Goal: Information Seeking & Learning: Learn about a topic

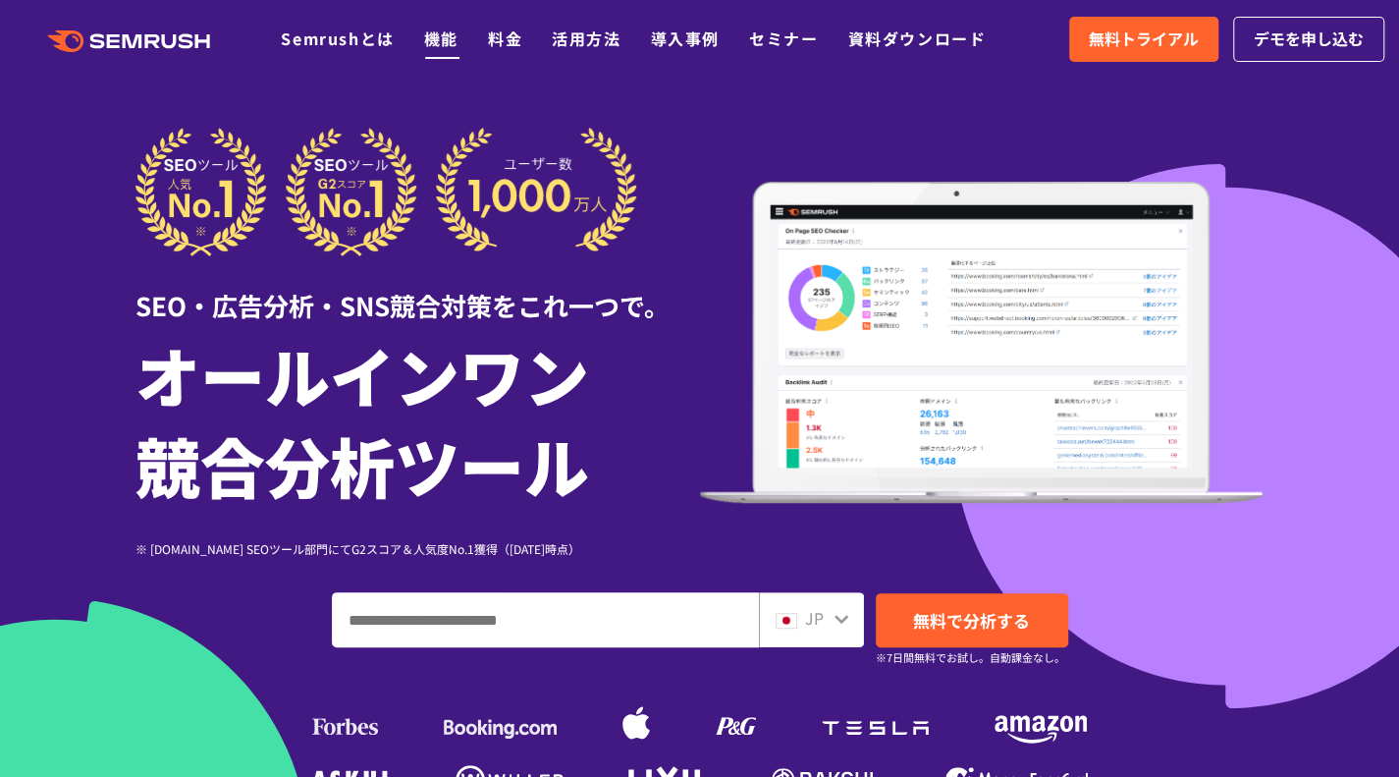
click at [450, 44] on link "機能" at bounding box center [441, 39] width 34 height 24
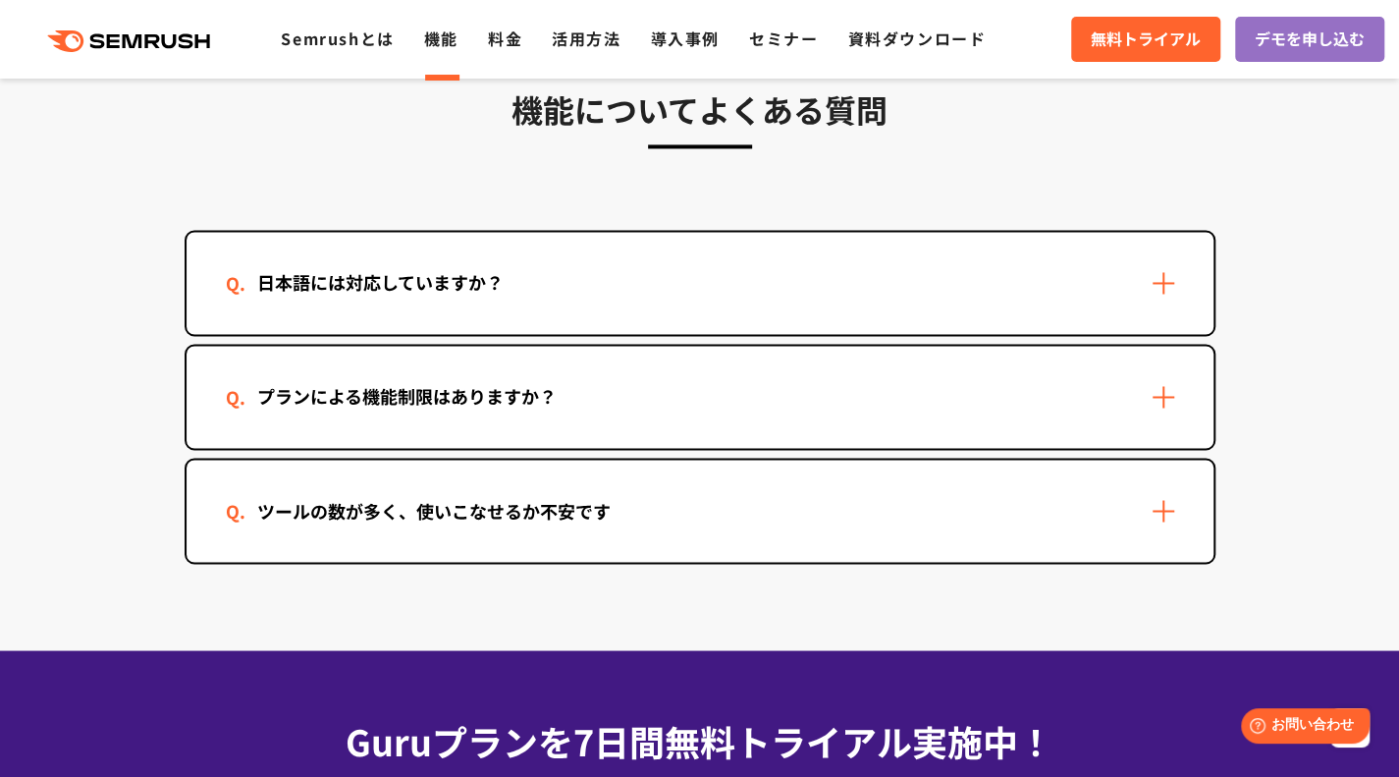
scroll to position [5857, 0]
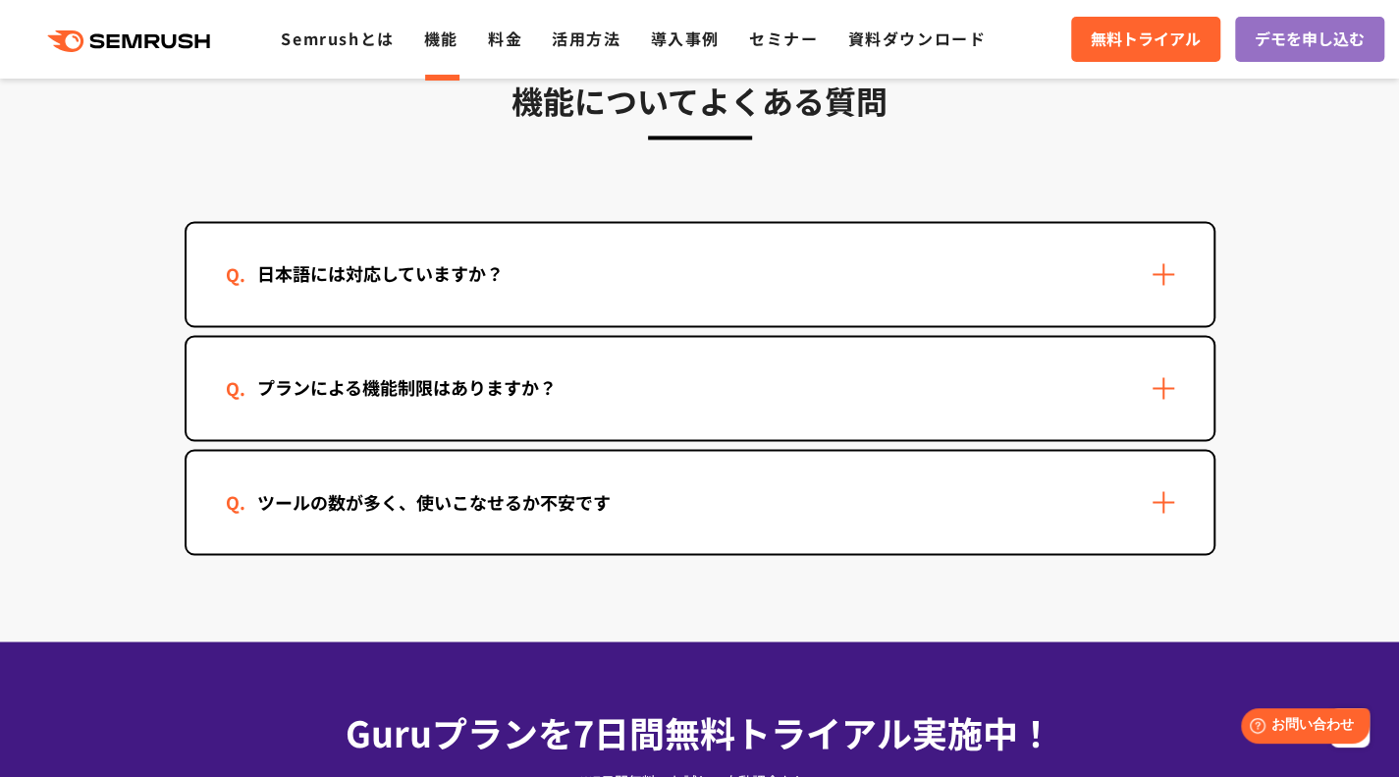
click at [1150, 265] on div "日本語には対応していますか？" at bounding box center [700, 274] width 1027 height 102
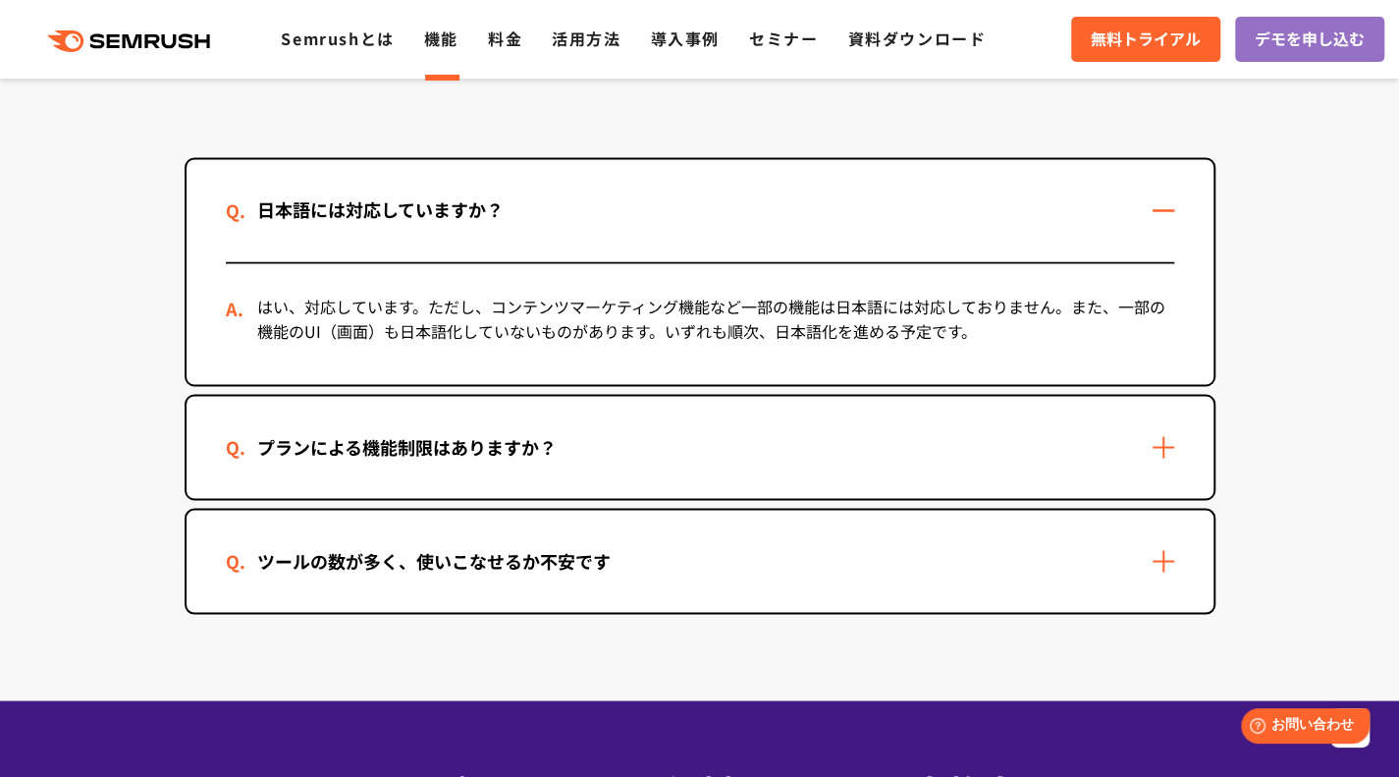
scroll to position [5926, 0]
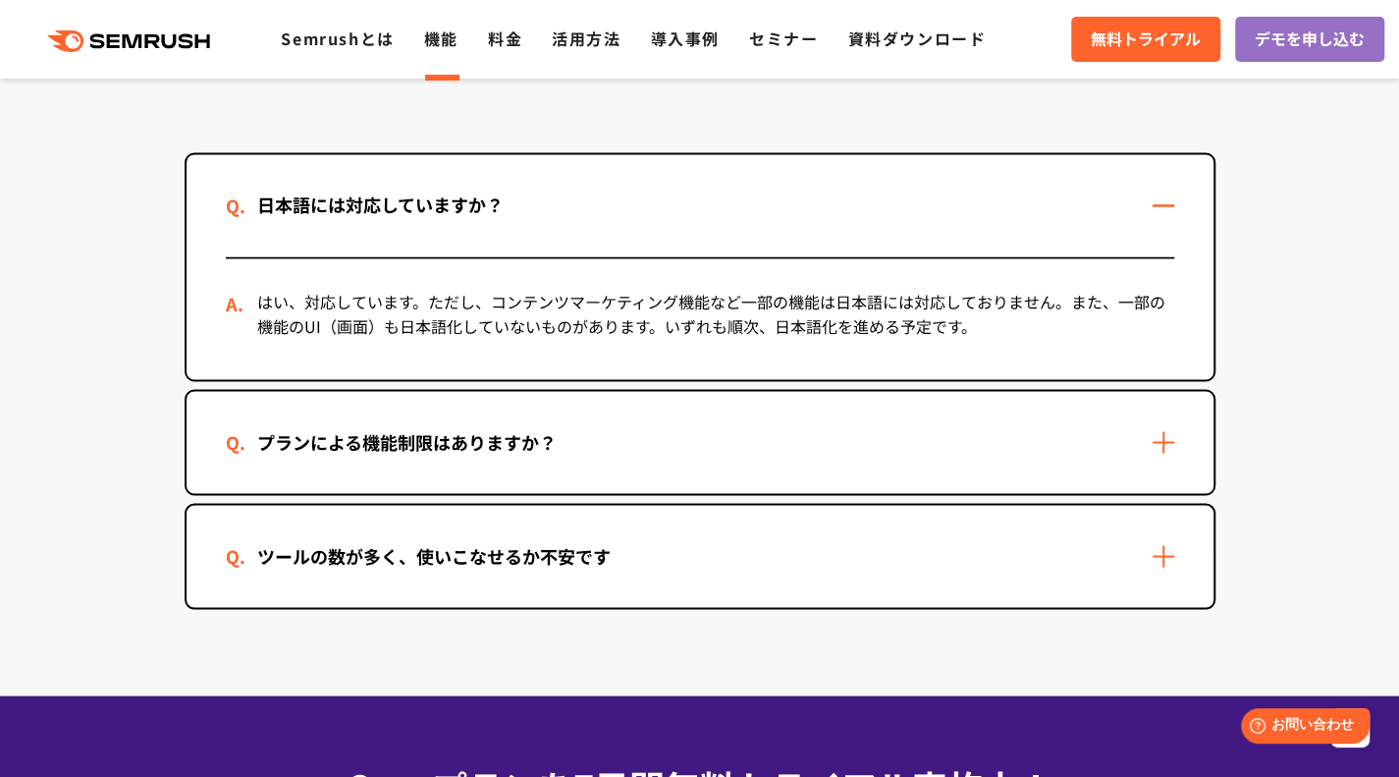
click at [1184, 434] on div "プランによる機能制限はありますか？" at bounding box center [700, 442] width 1027 height 102
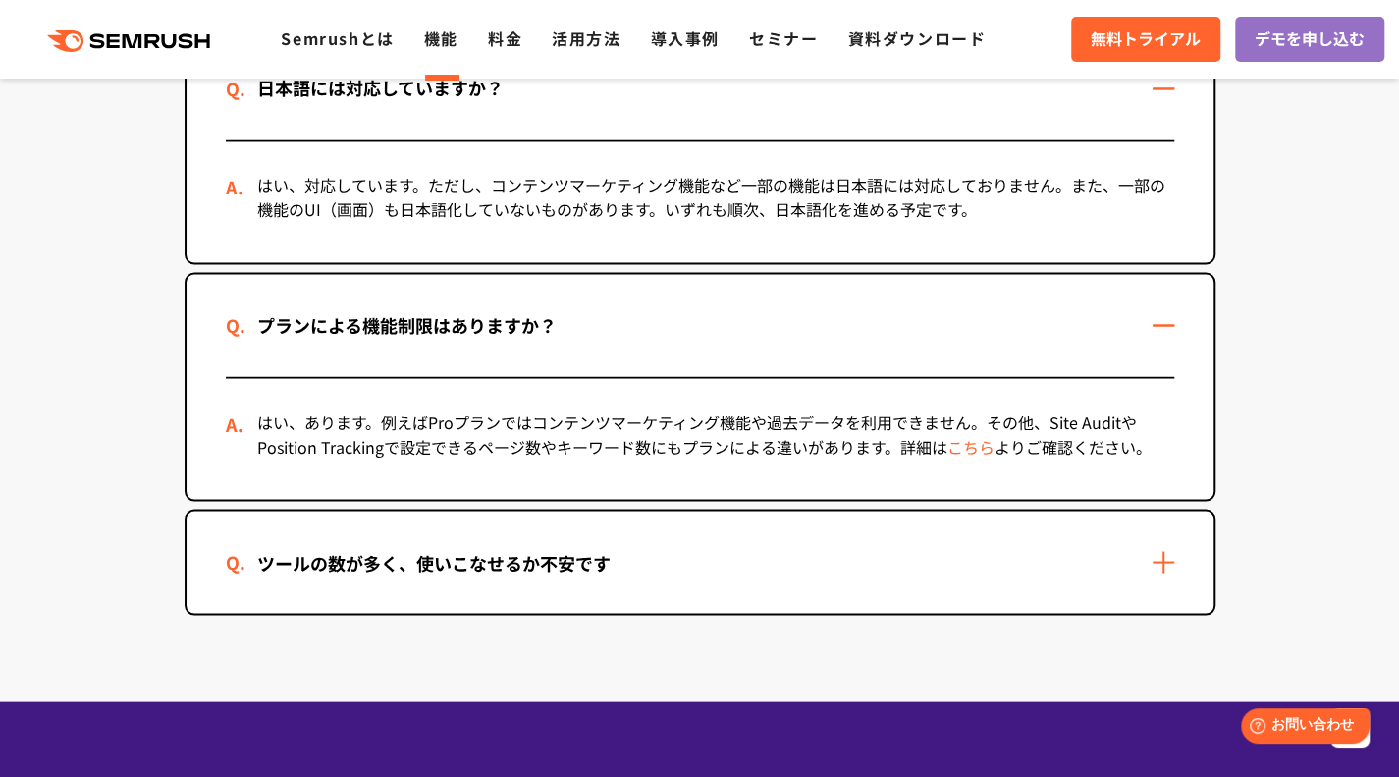
scroll to position [6044, 0]
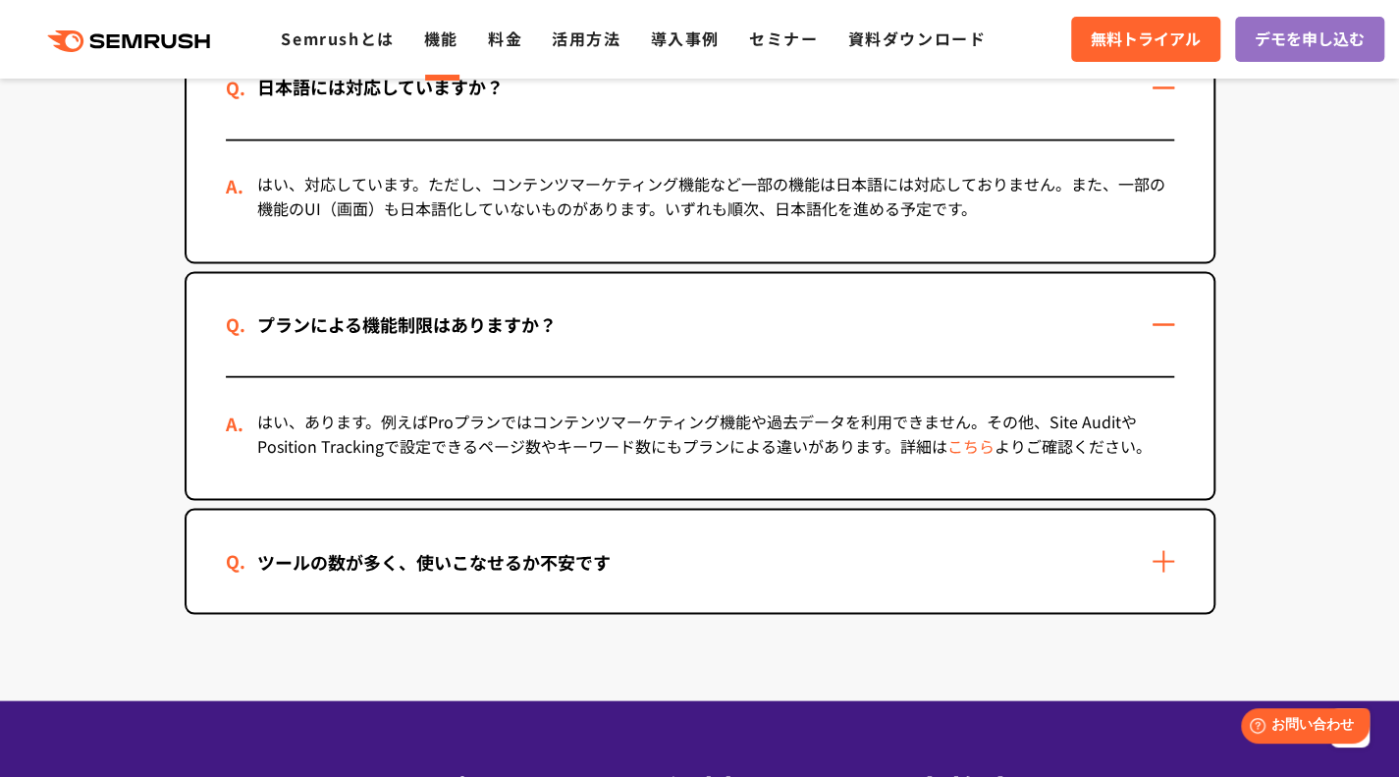
click at [1164, 578] on div "ツールの数が多く、使いこなせるか不安です" at bounding box center [700, 561] width 1027 height 102
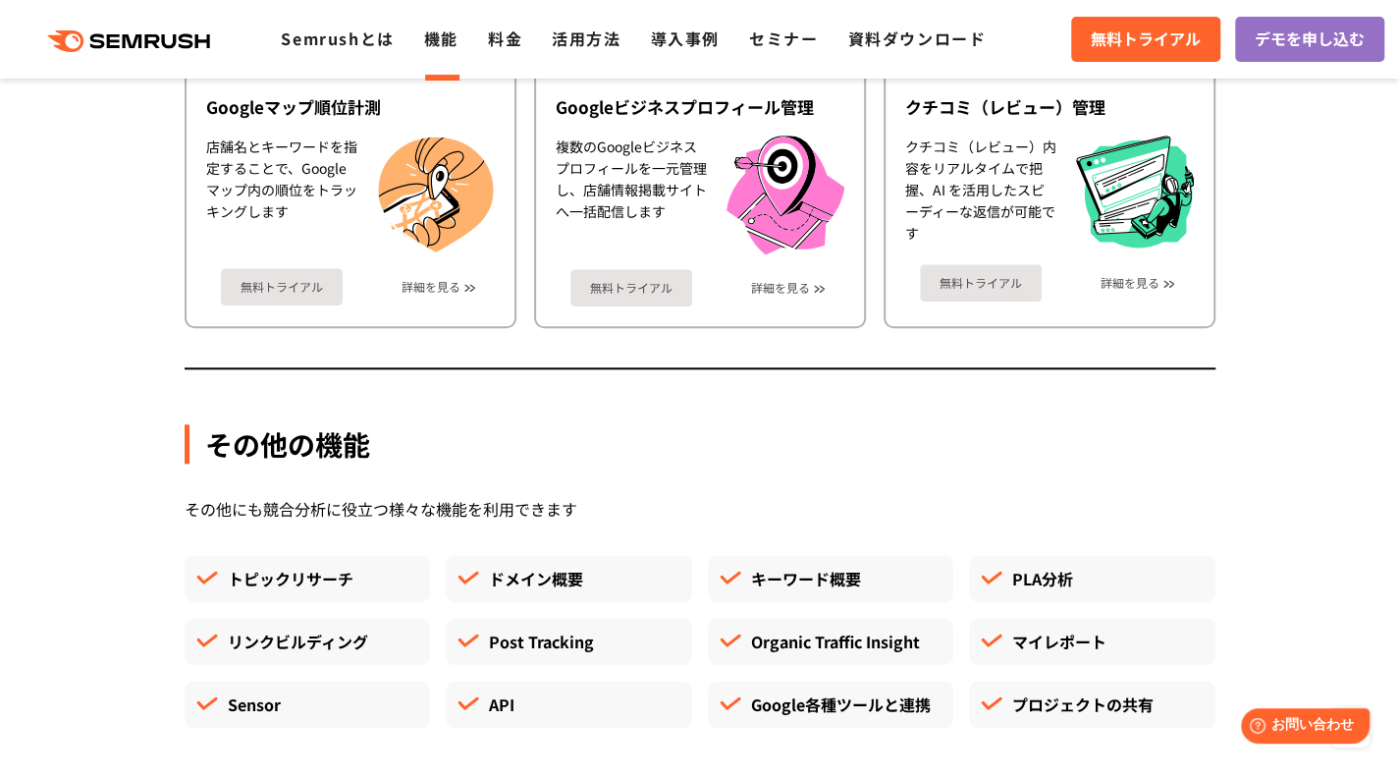
scroll to position [7192, 0]
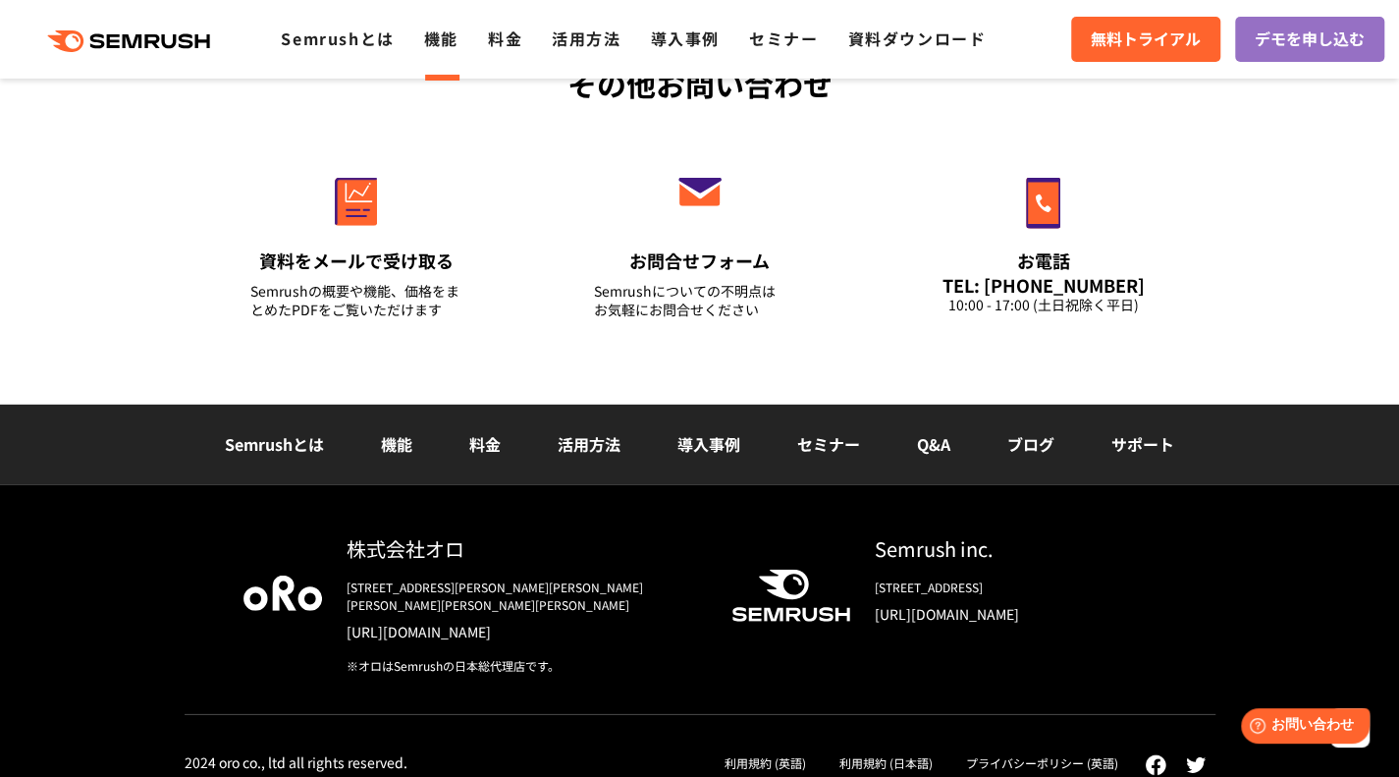
click at [1017, 450] on link "ブログ" at bounding box center [1030, 444] width 47 height 24
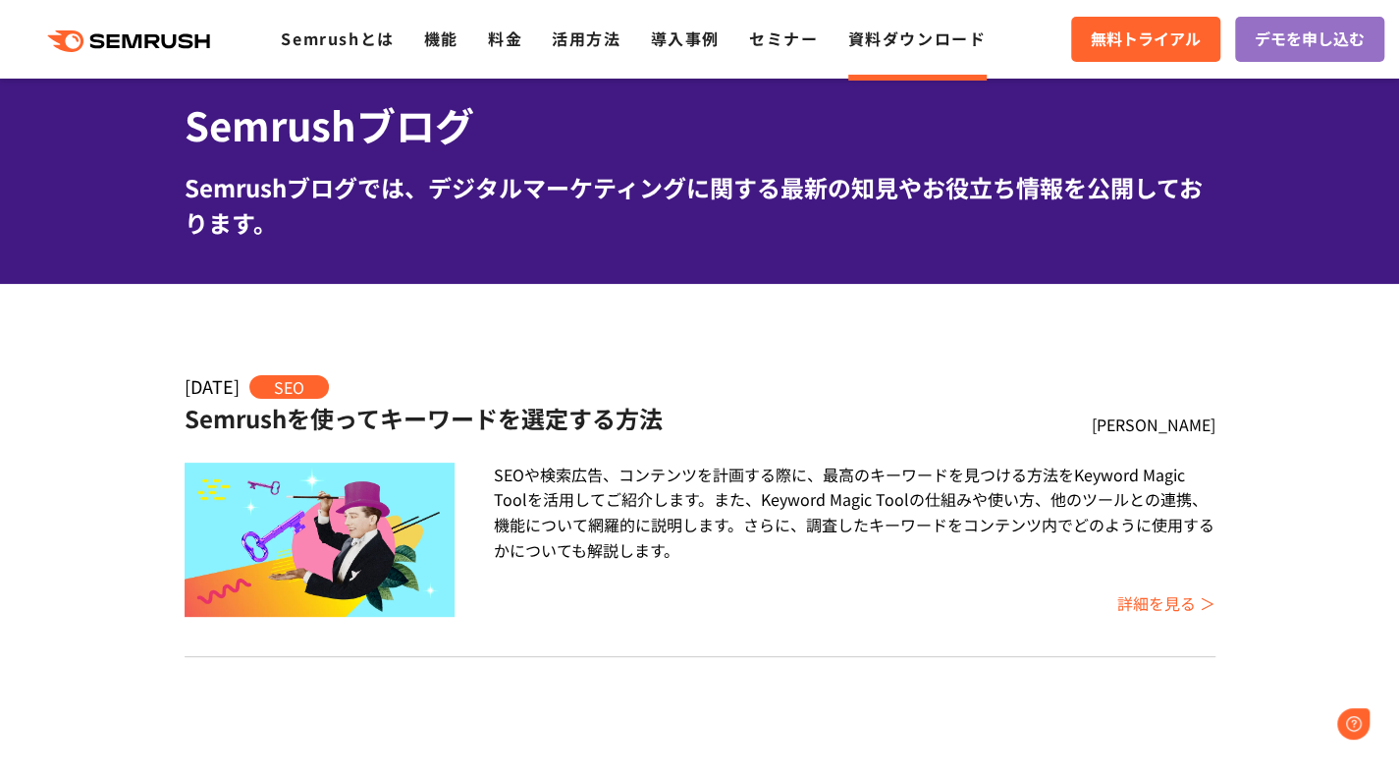
click at [733, 484] on div "SEOや検索広告、コンテンツを計画する際に、最高のキーワードを見つける方法をKeyword Magic Toolを活用してご紹介します。また、Keyword …" at bounding box center [854, 512] width 721 height 100
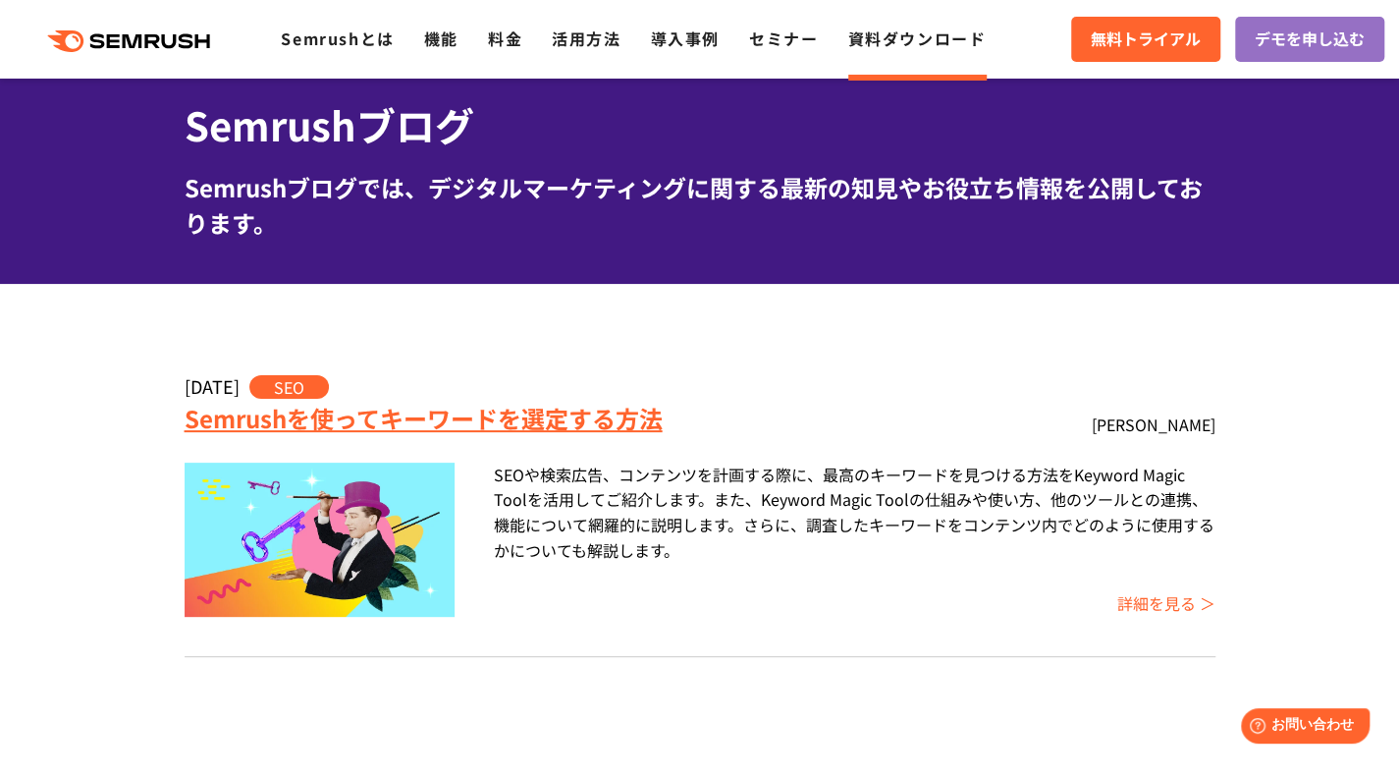
click at [584, 411] on link "Semrushを使ってキーワードを選定する方法" at bounding box center [424, 418] width 478 height 34
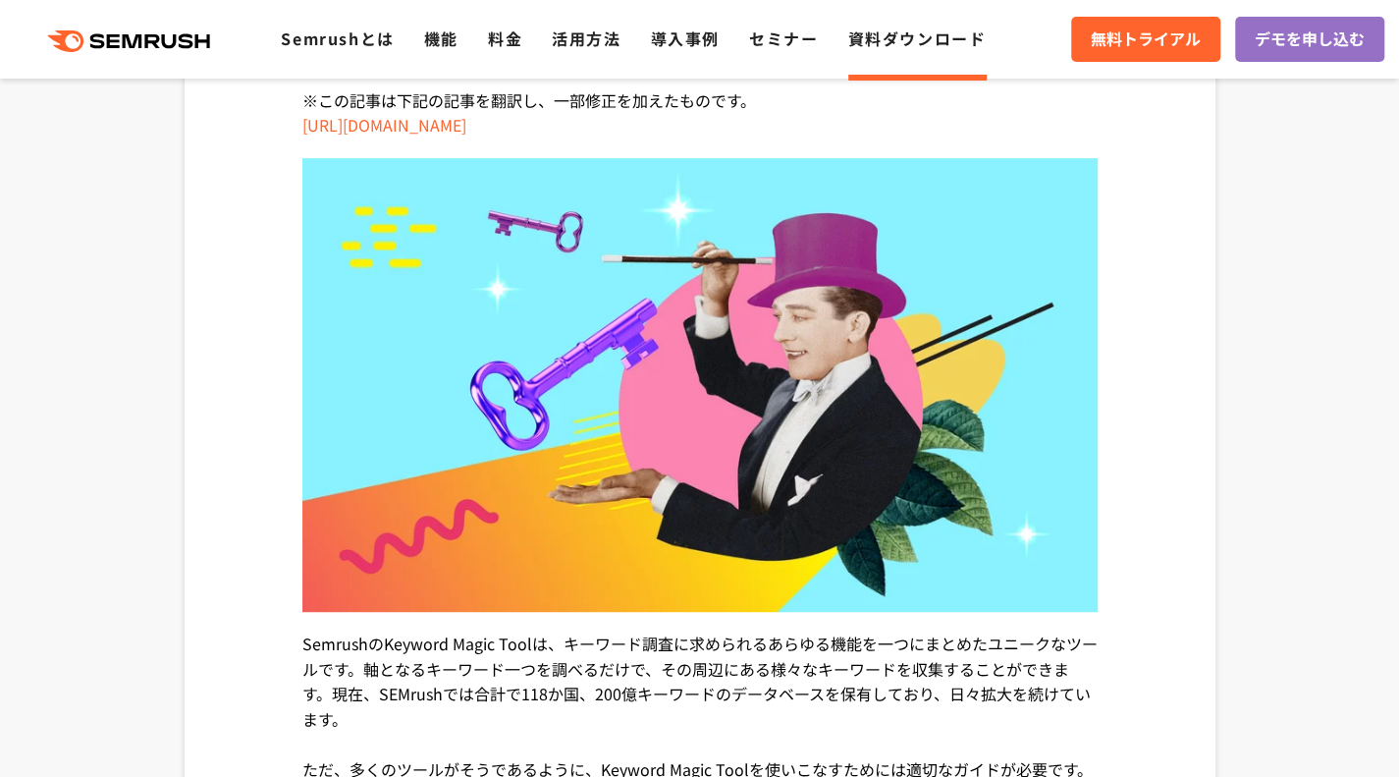
scroll to position [303, 0]
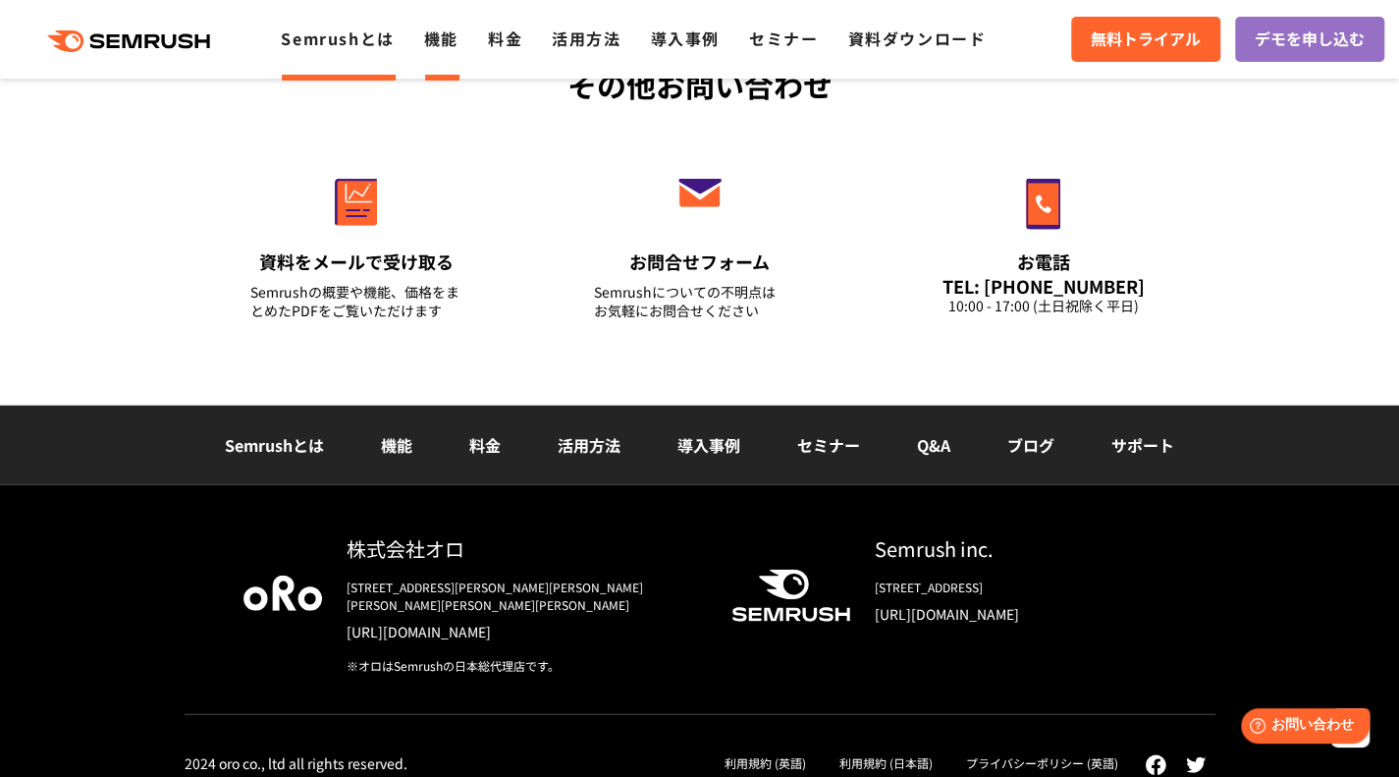
click at [353, 48] on link "Semrushとは" at bounding box center [337, 39] width 113 height 24
